Goal: Information Seeking & Learning: Learn about a topic

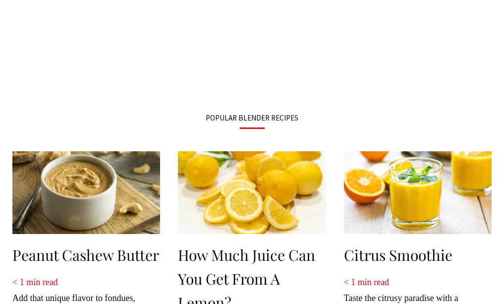
scroll to position [1189, 0]
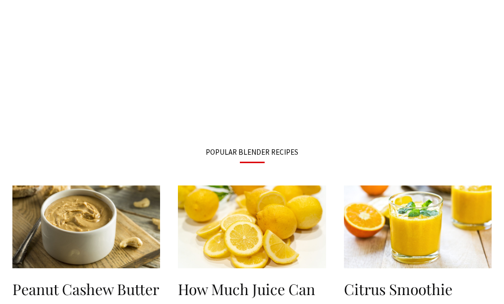
drag, startPoint x: 318, startPoint y: 162, endPoint x: 271, endPoint y: 77, distance: 97.4
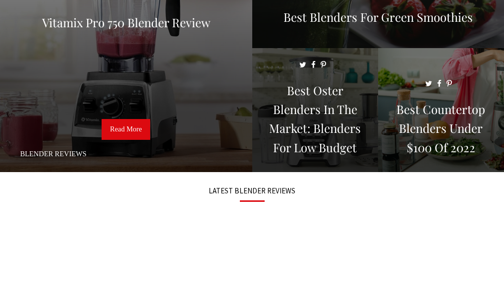
scroll to position [0, 0]
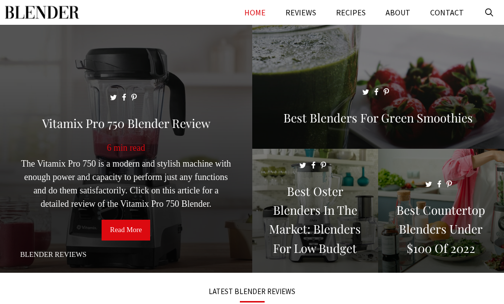
click at [134, 232] on link "Read More" at bounding box center [126, 230] width 49 height 21
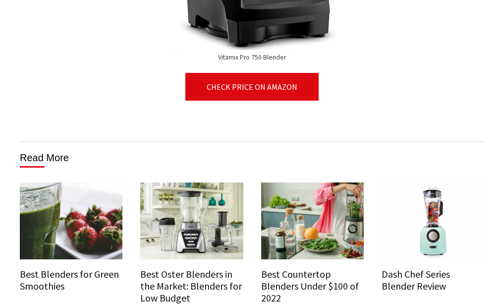
scroll to position [6893, 0]
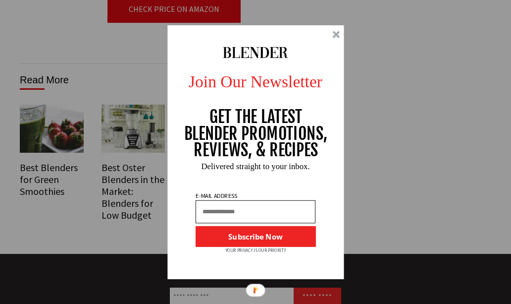
click at [339, 33] on div at bounding box center [336, 34] width 7 height 7
